Goal: Task Accomplishment & Management: Use online tool/utility

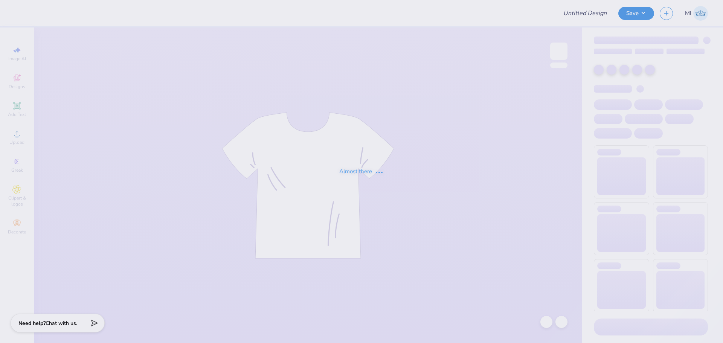
type input "HoF dance Property of Tees"
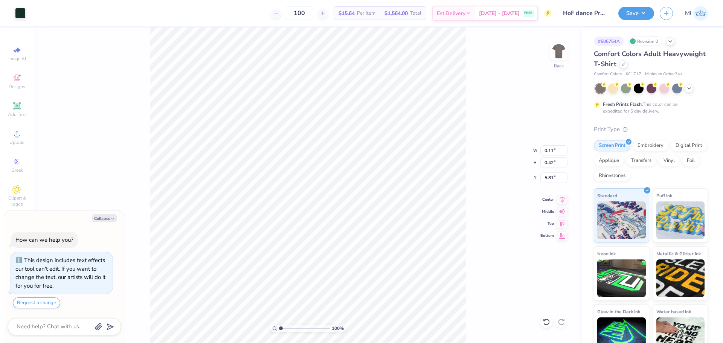
type textarea "x"
type input "0.44"
type input "1.67"
type input "4.56"
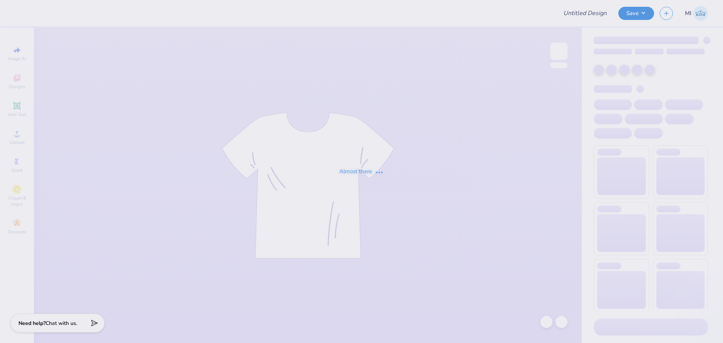
type input "Lnd"
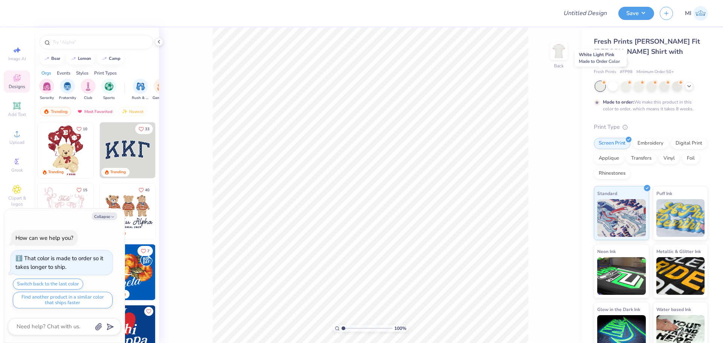
type textarea "x"
